Goal: Information Seeking & Learning: Check status

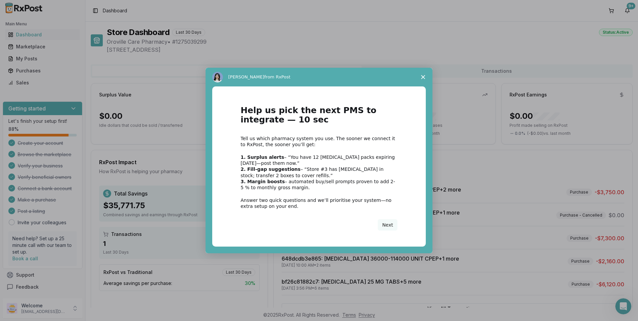
click at [425, 75] on icon "Close survey" at bounding box center [423, 77] width 4 height 4
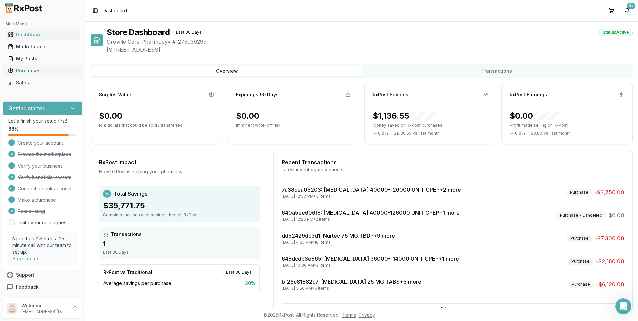
click at [37, 68] on div "Purchases" at bounding box center [42, 70] width 69 height 7
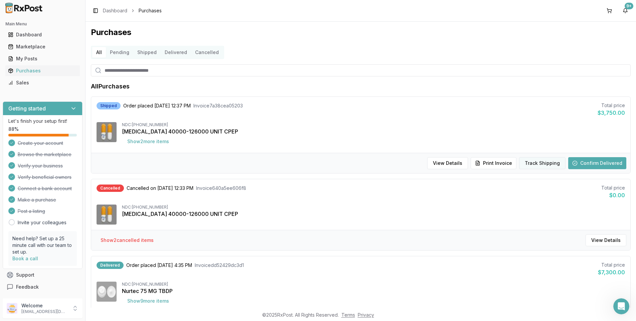
click at [548, 161] on button "Track Shipping" at bounding box center [542, 163] width 46 height 12
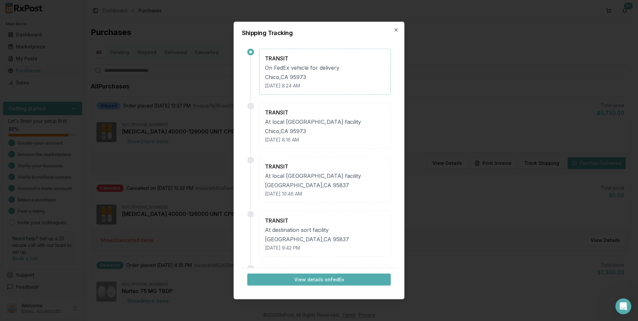
click at [394, 27] on button "Close" at bounding box center [396, 29] width 5 height 5
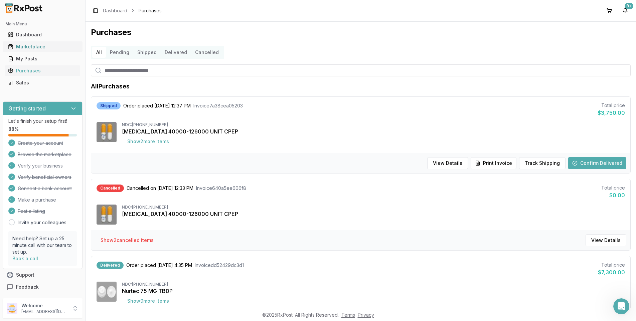
click at [31, 44] on div "Marketplace" at bounding box center [42, 46] width 69 height 7
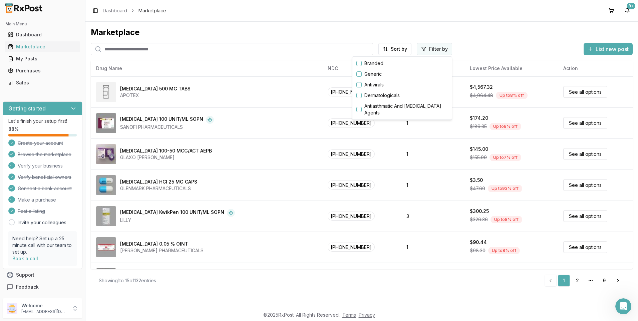
click at [433, 48] on html "Main Menu Dashboard Marketplace My Posts Purchases Sales Getting started Let's …" at bounding box center [319, 160] width 638 height 321
click at [360, 63] on button "button" at bounding box center [358, 63] width 5 height 5
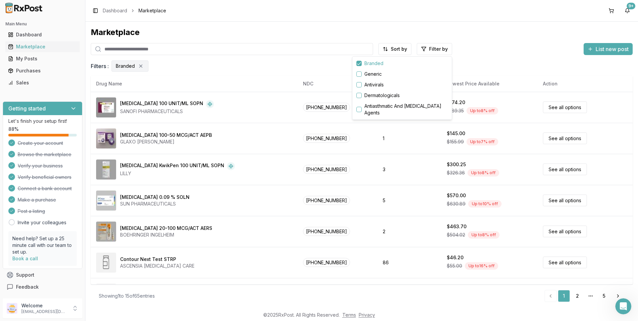
click at [485, 50] on html "Main Menu Dashboard Marketplace My Posts Purchases Sales Getting started Let's …" at bounding box center [319, 160] width 638 height 321
